Goal: Task Accomplishment & Management: Use online tool/utility

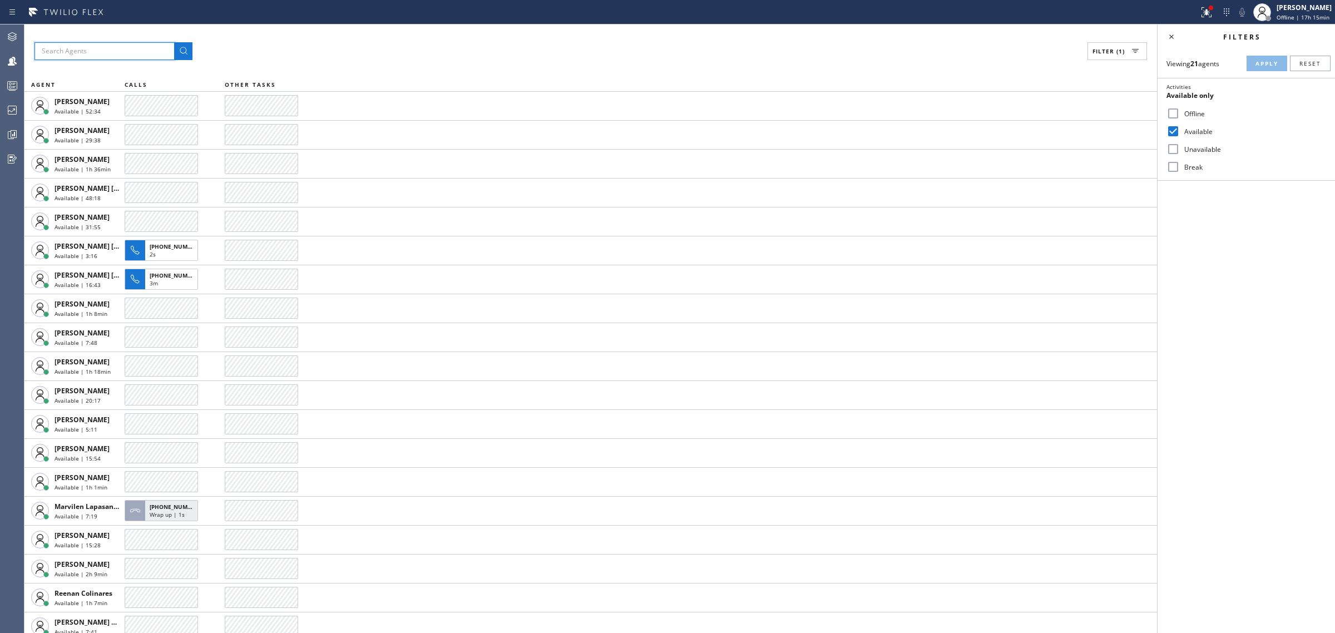
click at [115, 43] on input "text" at bounding box center [104, 51] width 140 height 18
click at [175, 42] on button at bounding box center [184, 51] width 18 height 18
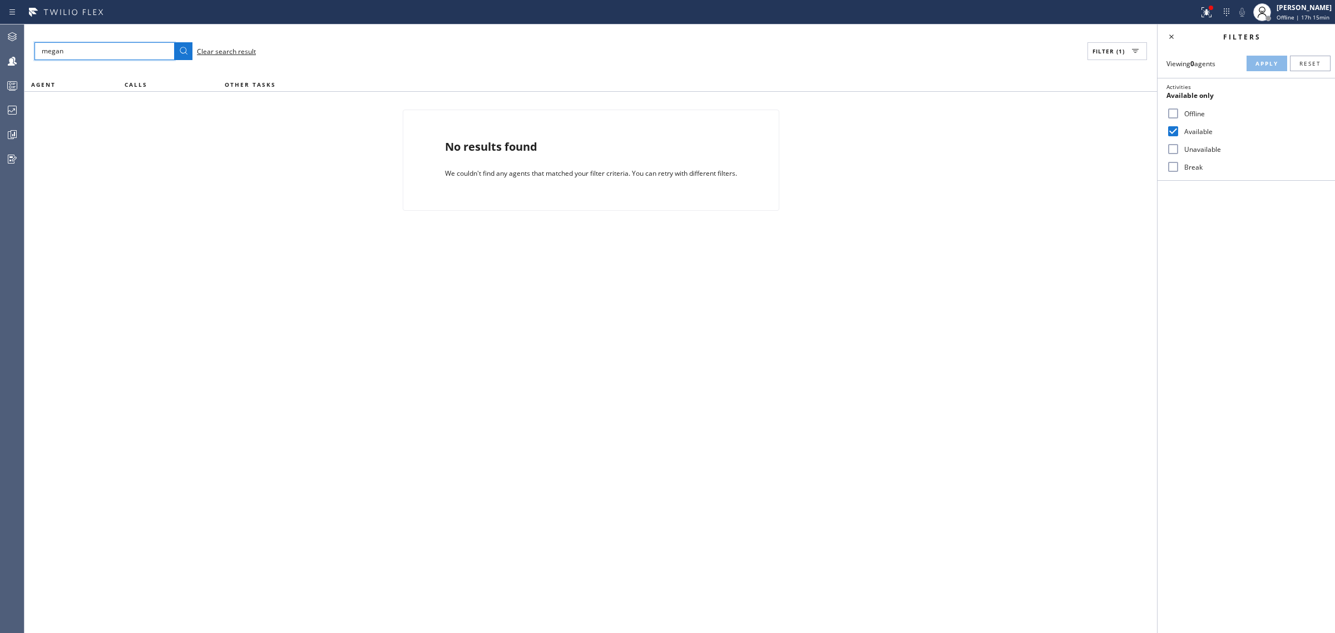
click at [157, 50] on input "megan" at bounding box center [104, 51] width 140 height 18
type input "meg"
click at [175, 42] on button at bounding box center [184, 51] width 18 height 18
click at [1167, 122] on div "Available" at bounding box center [1246, 131] width 177 height 18
click at [1172, 129] on input "Available" at bounding box center [1173, 131] width 13 height 13
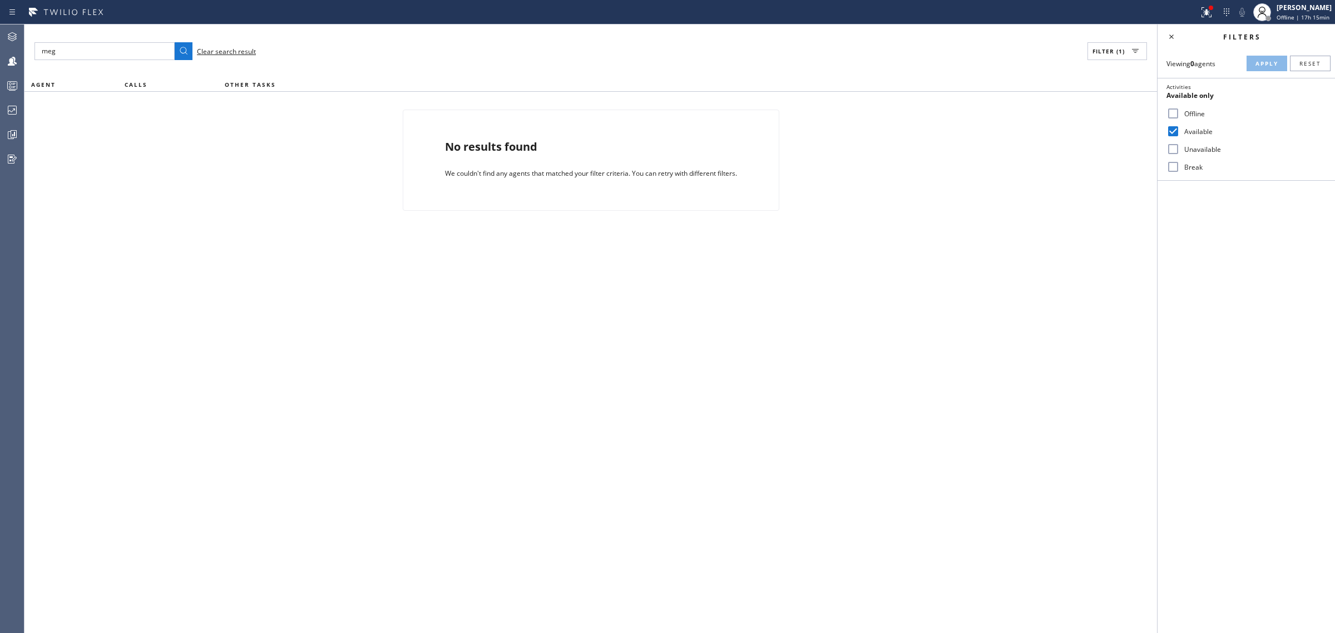
checkbox input "false"
drag, startPoint x: 1268, startPoint y: 72, endPoint x: 1272, endPoint y: 59, distance: 14.1
click at [1272, 59] on div "Viewing 0 agents Apply Reset Activities Any Offline Available Unavailable Break" at bounding box center [1246, 115] width 177 height 132
click at [1272, 60] on span "Apply" at bounding box center [1267, 64] width 23 height 8
click at [225, 47] on span "Clear search result" at bounding box center [226, 51] width 59 height 9
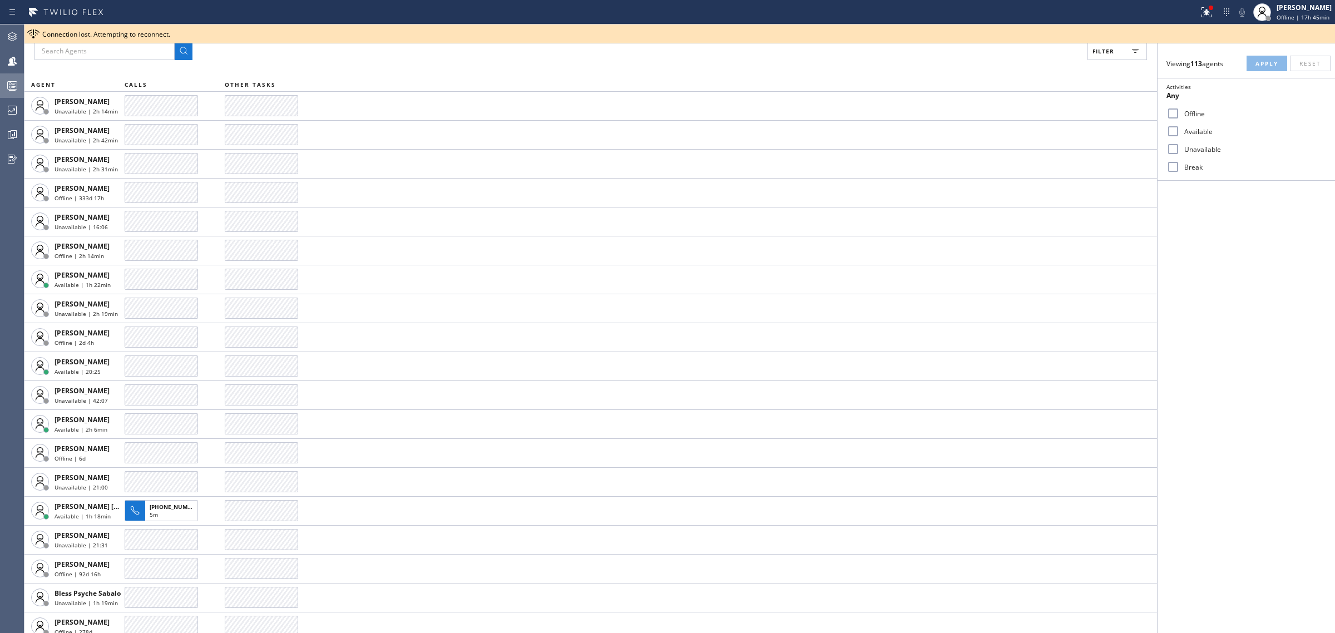
click at [10, 76] on div at bounding box center [12, 86] width 24 height 22
